Goal: Information Seeking & Learning: Learn about a topic

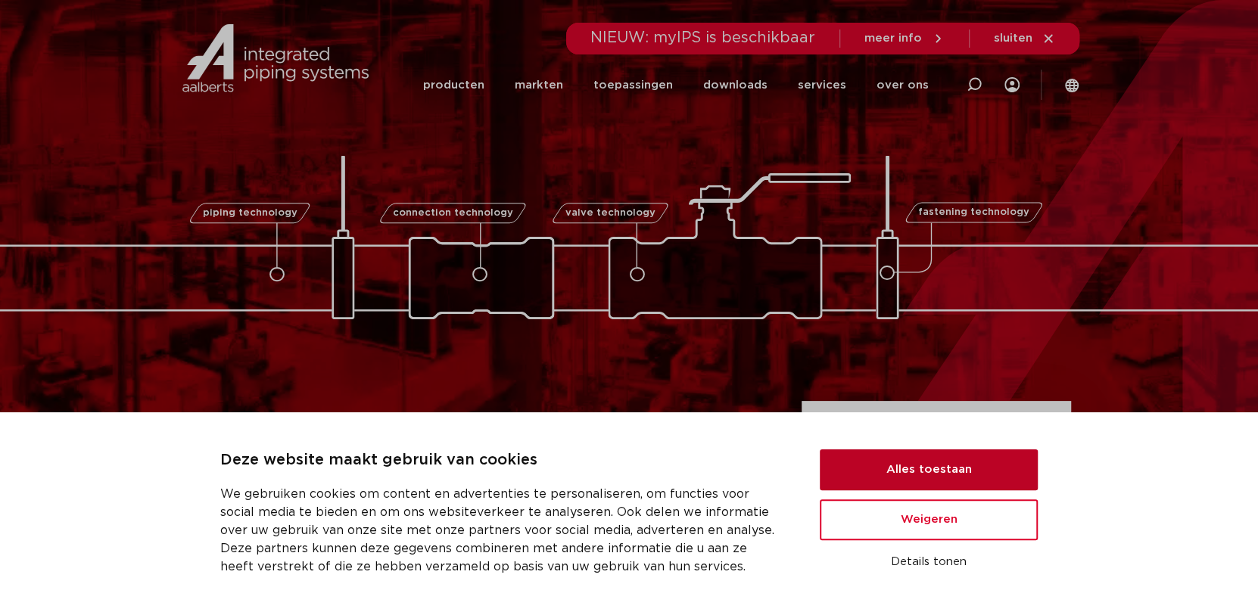
click at [978, 478] on button "Alles toestaan" at bounding box center [929, 469] width 218 height 41
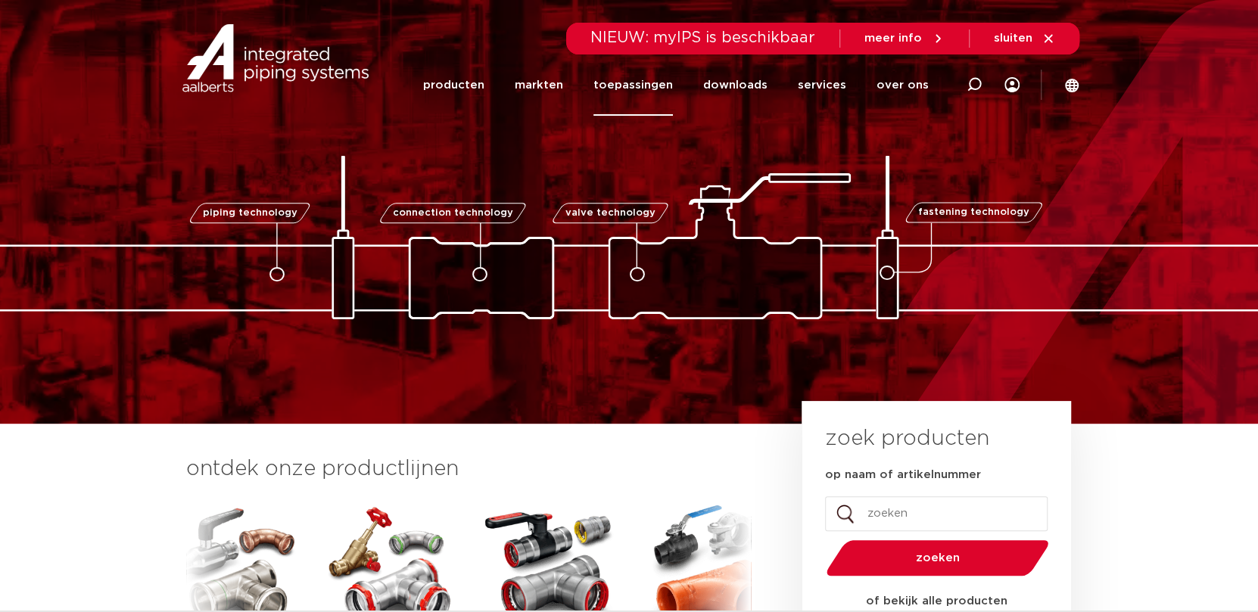
click at [642, 82] on link "toepassingen" at bounding box center [632, 84] width 79 height 61
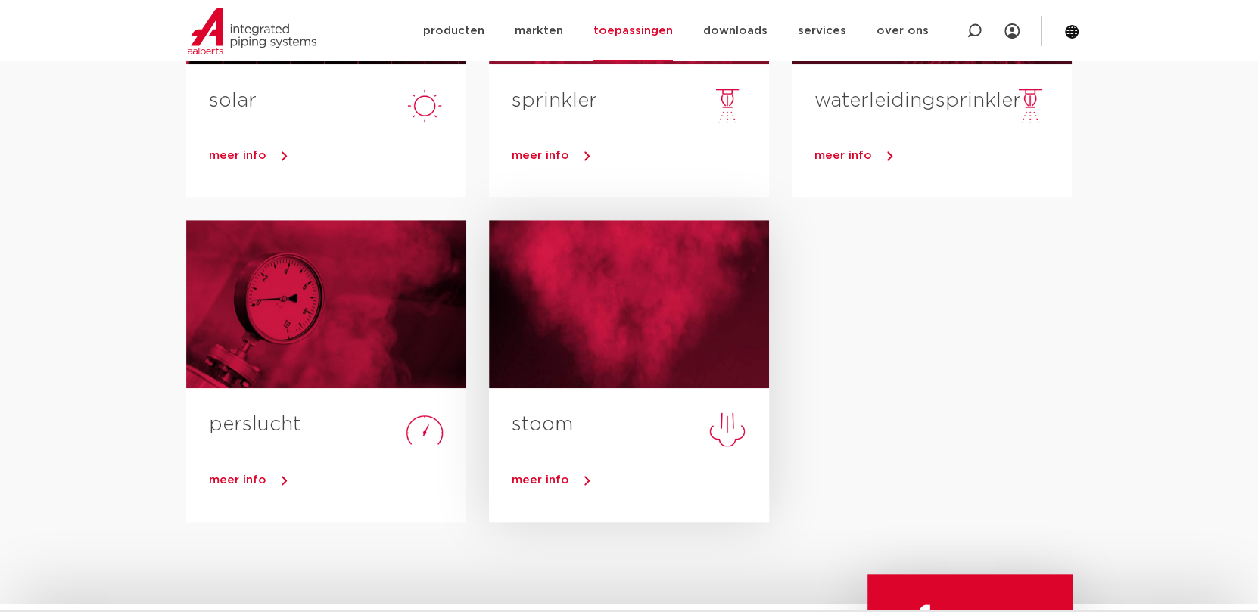
scroll to position [605, 0]
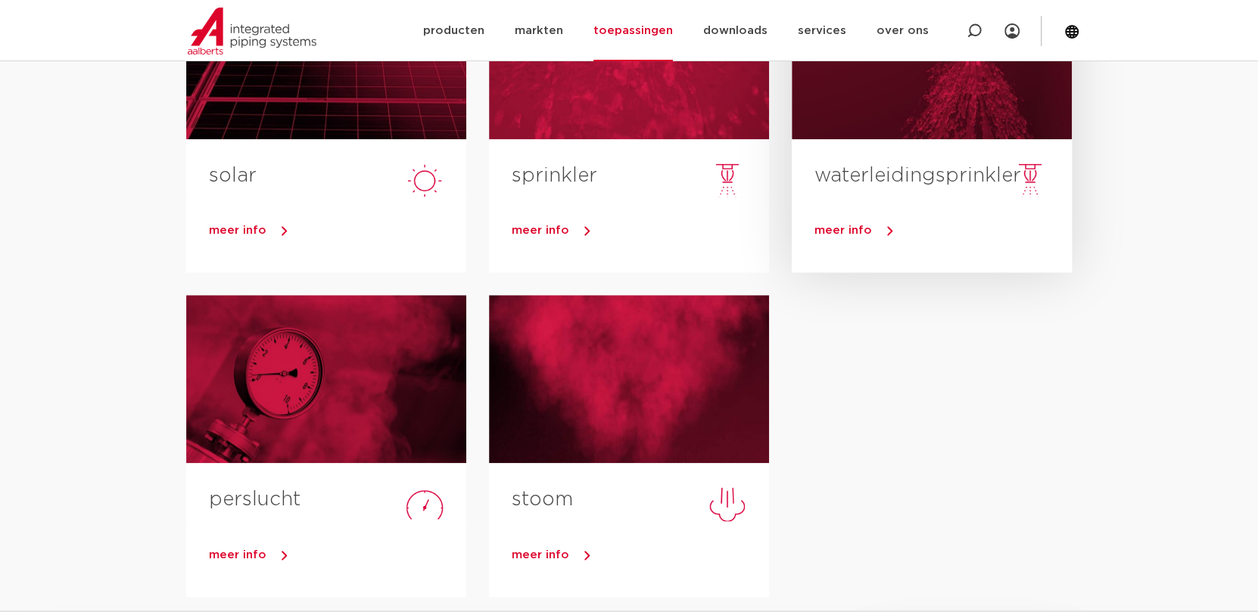
click at [838, 225] on span "meer info" at bounding box center [843, 230] width 58 height 11
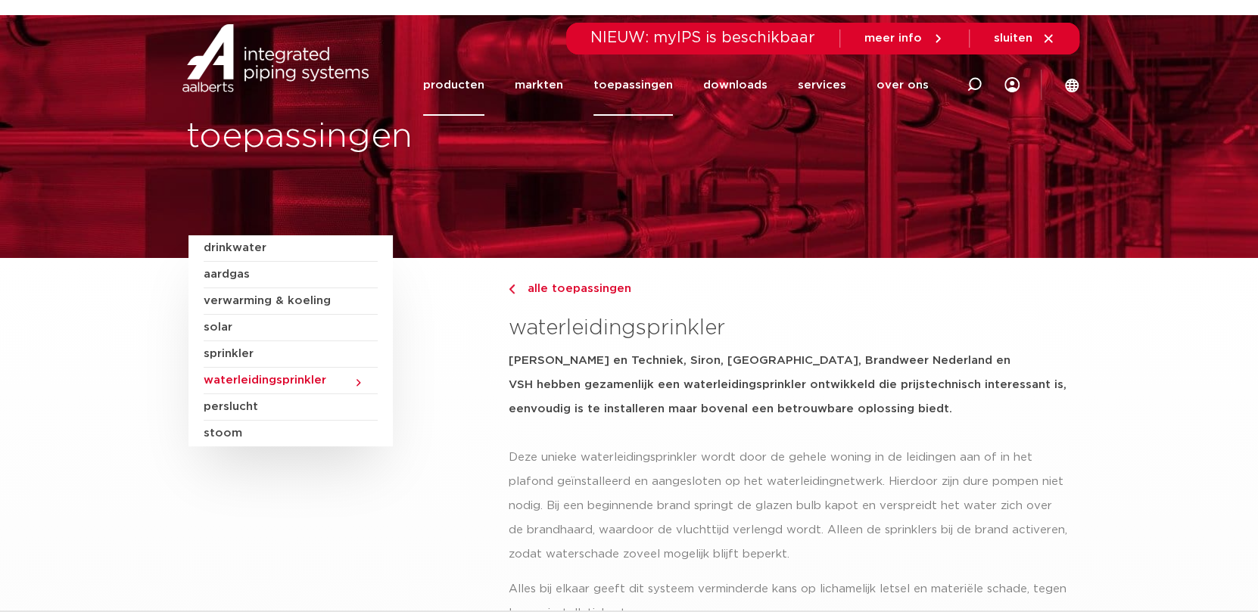
click at [453, 79] on link "producten" at bounding box center [453, 84] width 61 height 61
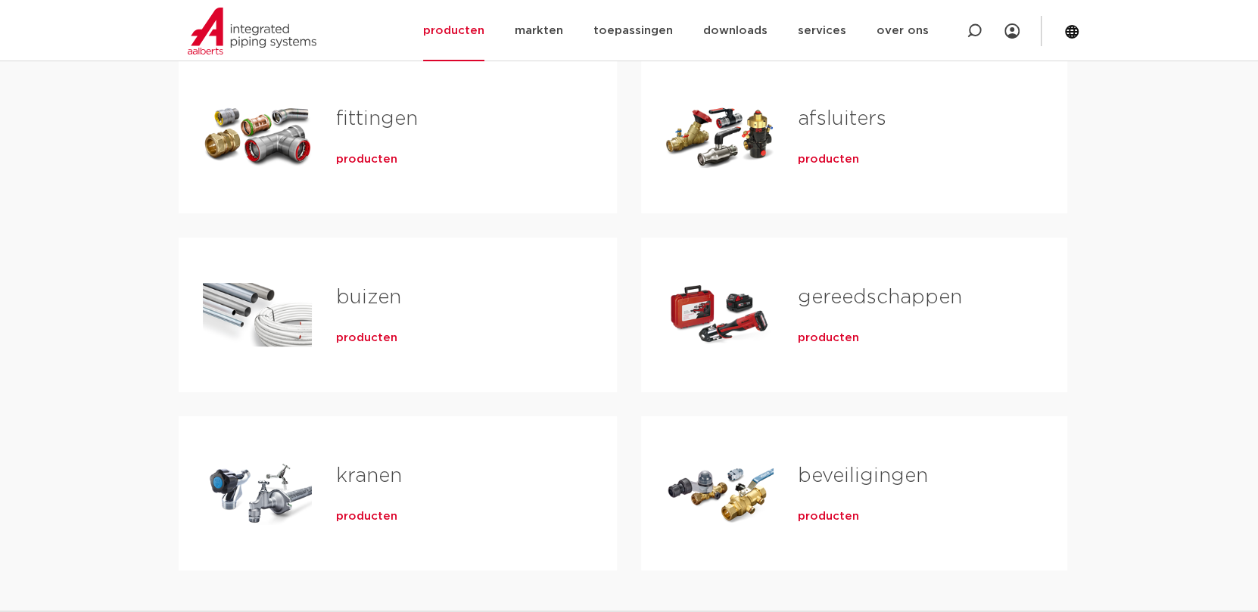
scroll to position [227, 0]
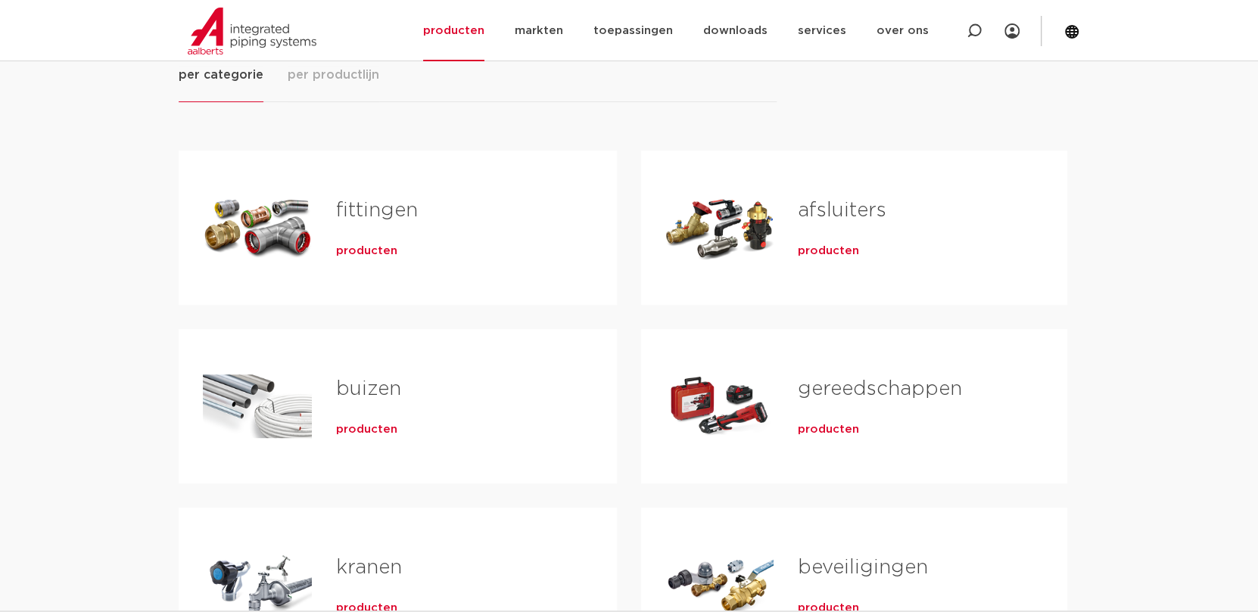
click at [817, 253] on span "producten" at bounding box center [828, 251] width 61 height 15
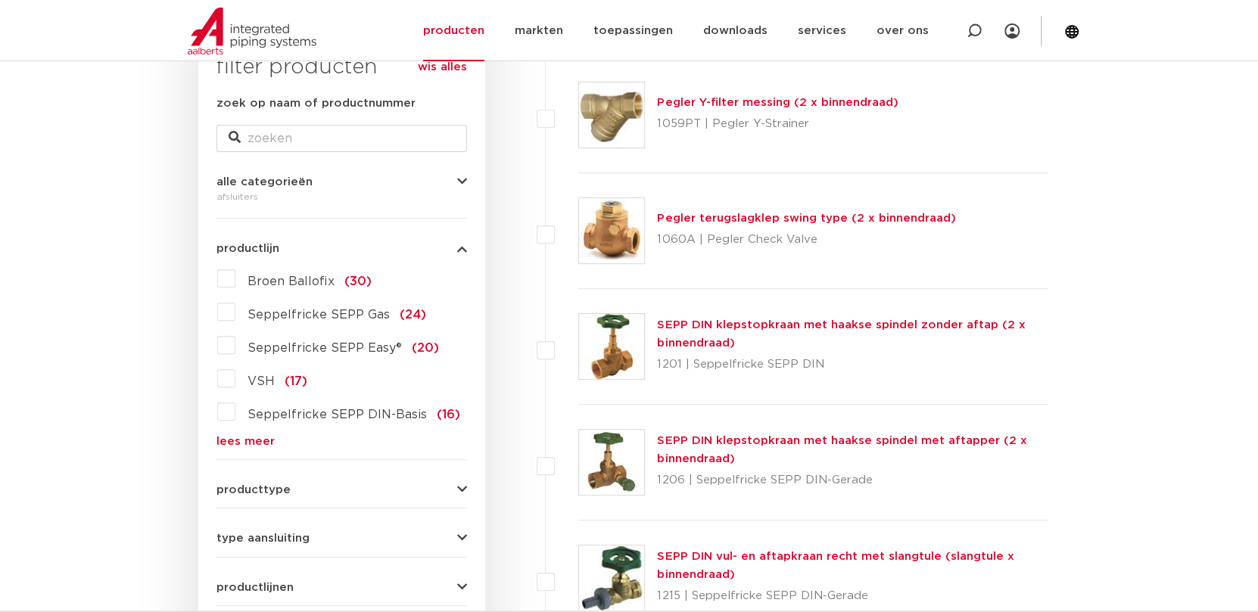
scroll to position [302, 0]
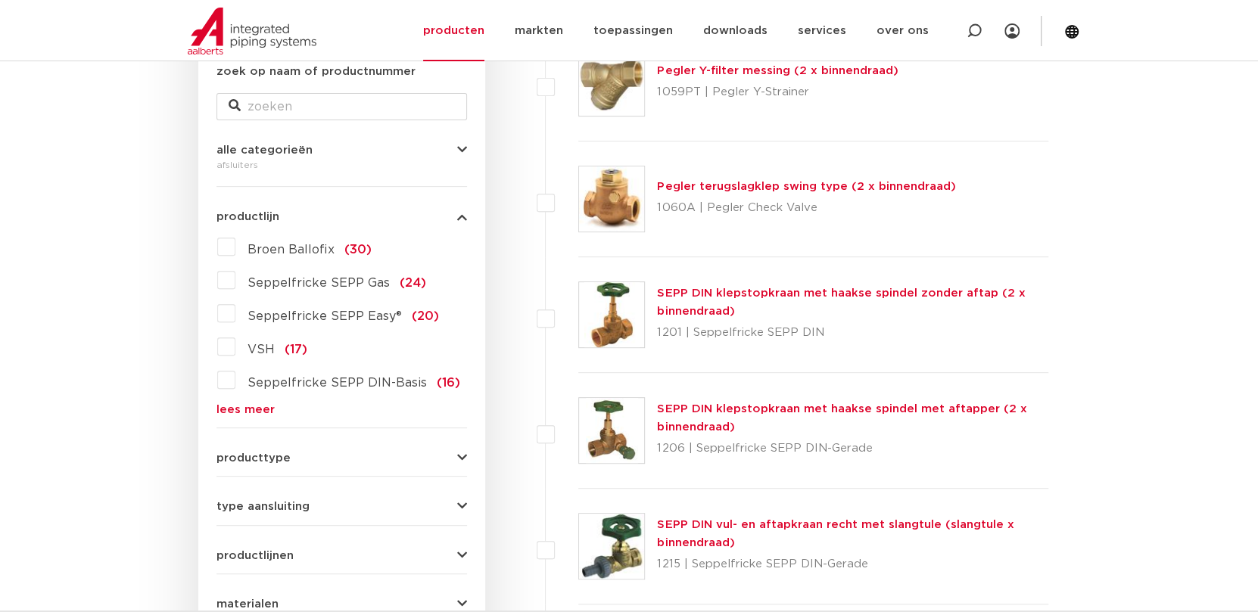
click at [460, 458] on icon "button" at bounding box center [462, 458] width 10 height 11
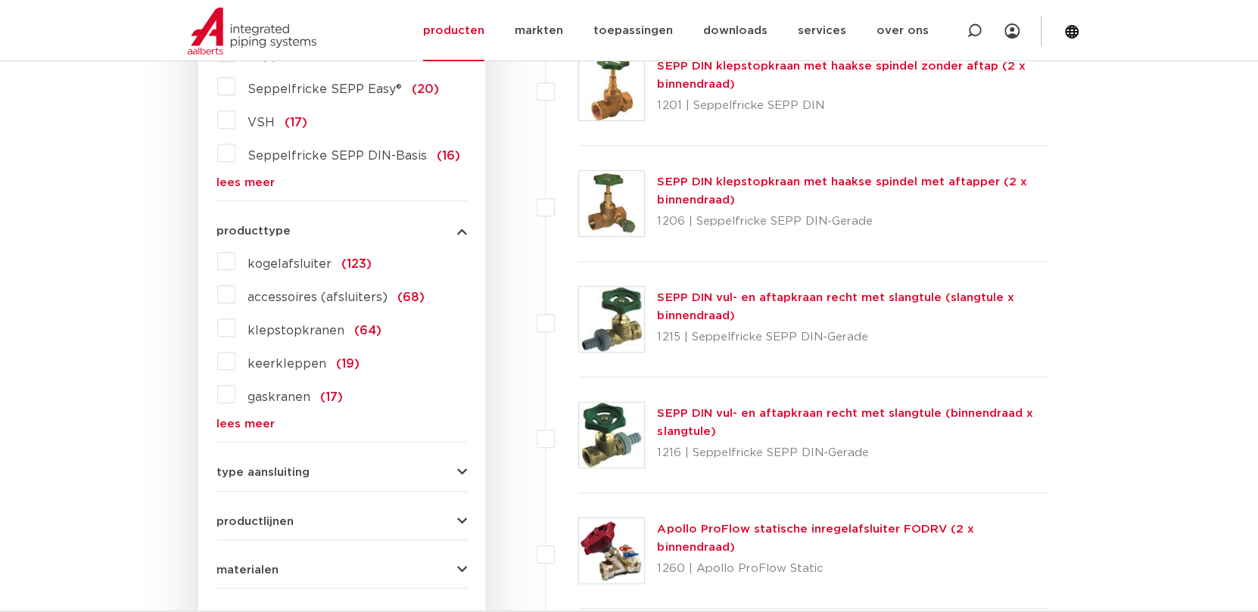
scroll to position [529, 0]
click at [270, 425] on link "lees meer" at bounding box center [341, 423] width 250 height 11
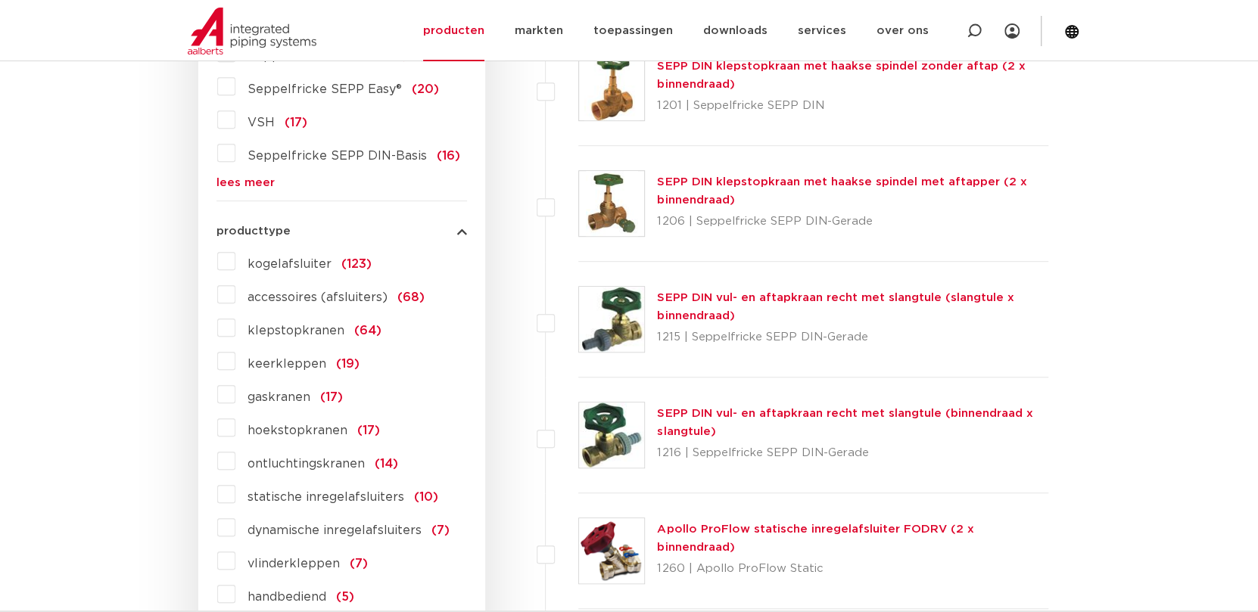
click at [465, 227] on icon "button" at bounding box center [462, 231] width 10 height 11
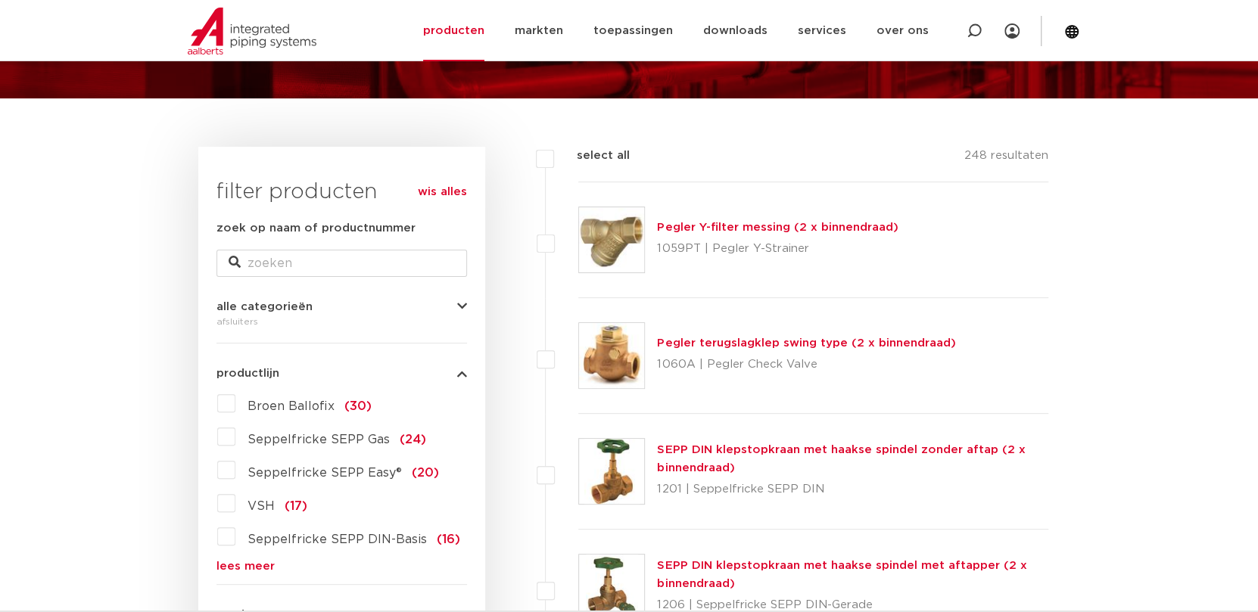
scroll to position [0, 0]
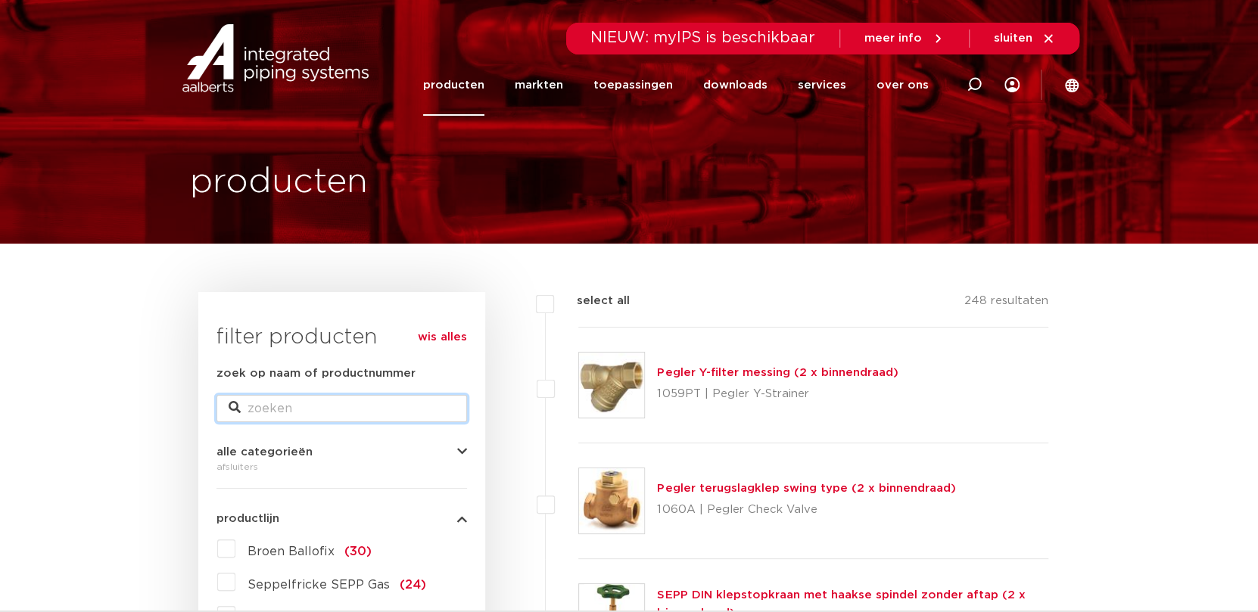
click at [265, 415] on input "zoek op naam of productnummer" at bounding box center [341, 408] width 250 height 27
type input "6198731"
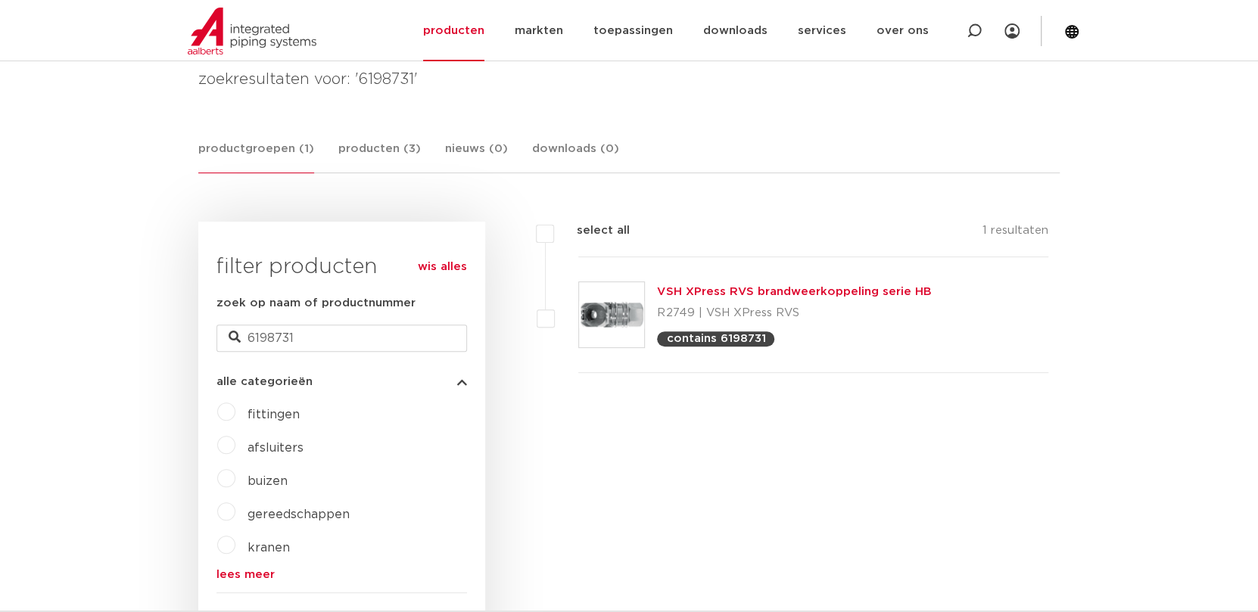
scroll to position [227, 0]
click at [711, 291] on link "VSH XPress RVS brandweerkoppeling serie HB" at bounding box center [794, 289] width 274 height 11
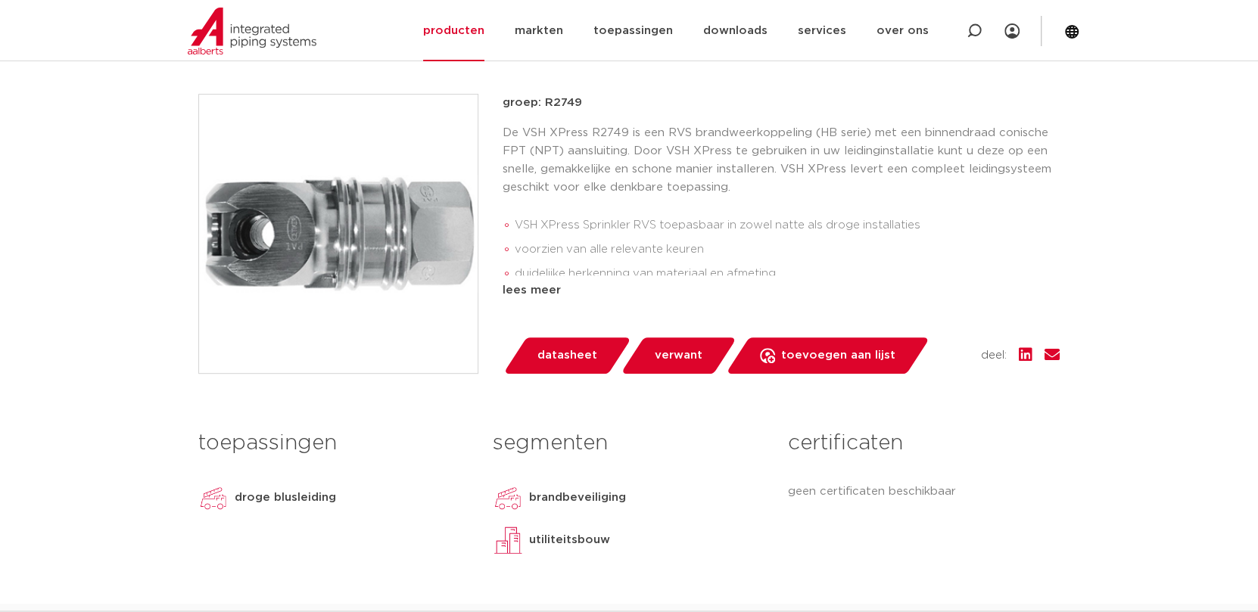
scroll to position [302, 0]
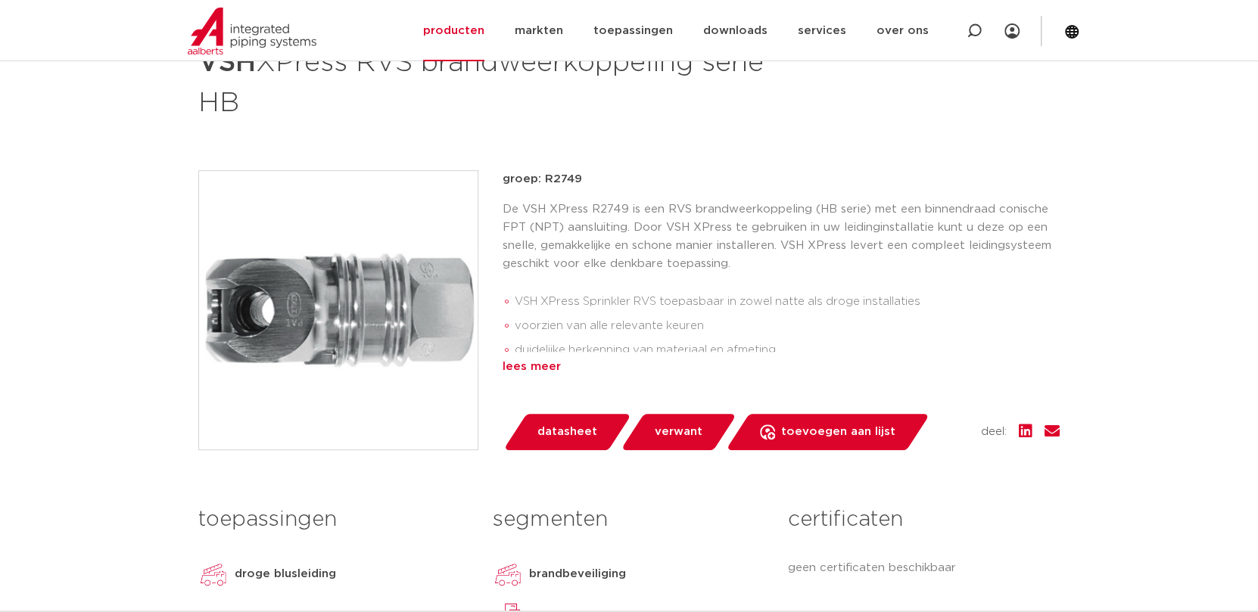
click at [522, 368] on div "lees meer" at bounding box center [780, 367] width 557 height 18
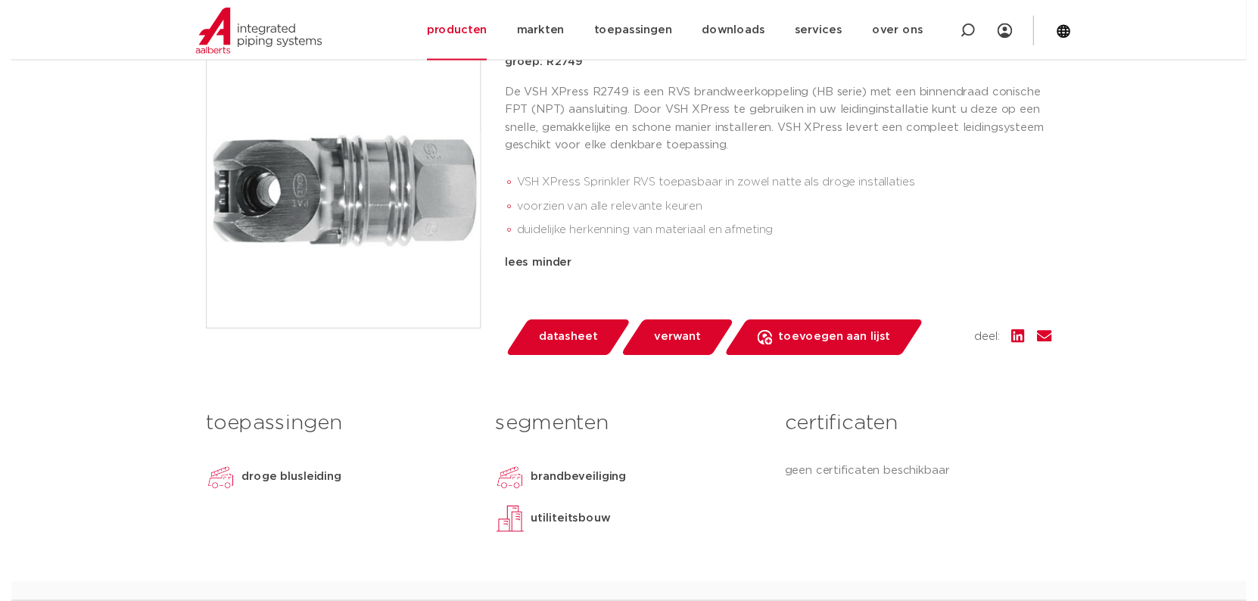
scroll to position [378, 0]
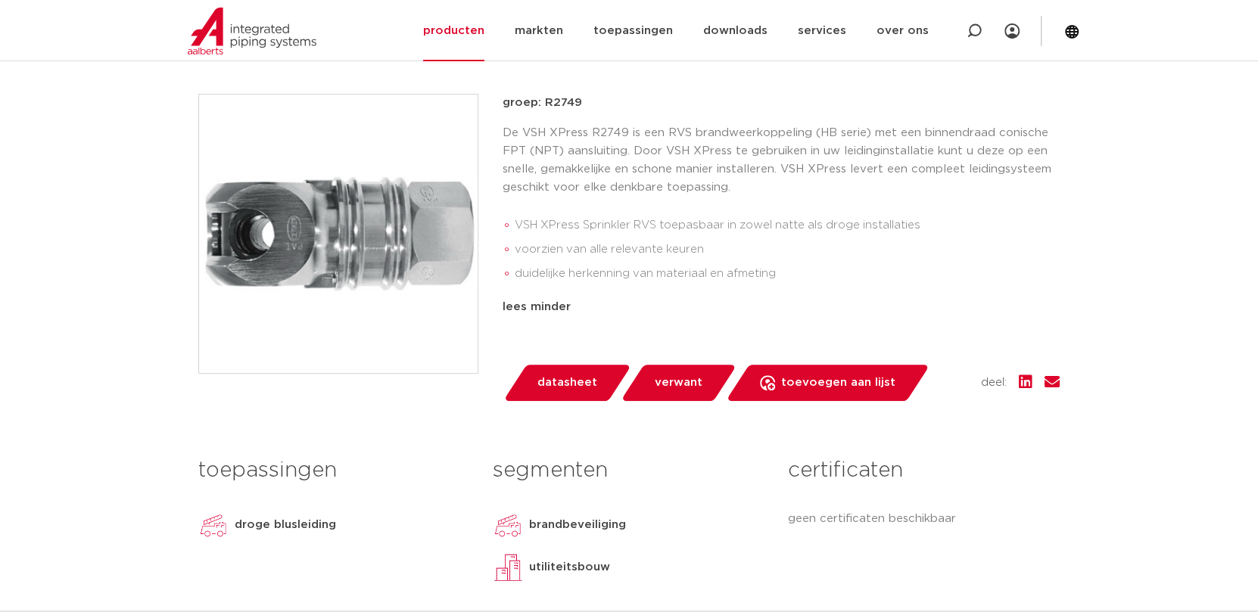
click at [549, 377] on span "datasheet" at bounding box center [567, 383] width 60 height 24
